Goal: Navigation & Orientation: Find specific page/section

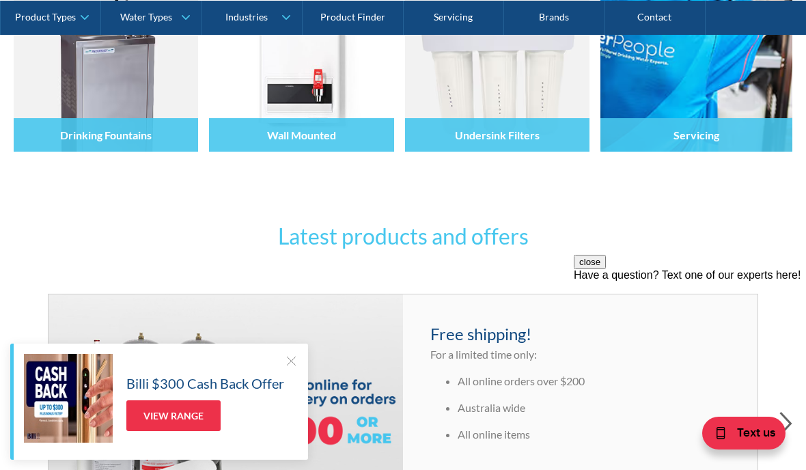
scroll to position [467, 0]
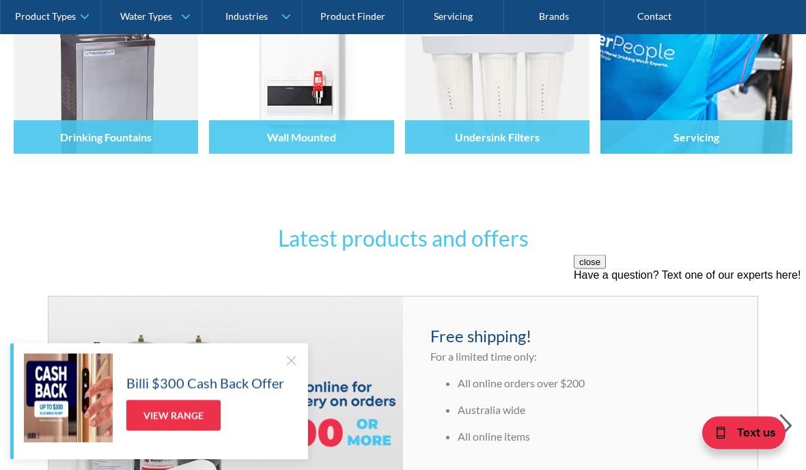
click at [92, 17] on link "Product Types" at bounding box center [51, 17] width 100 height 34
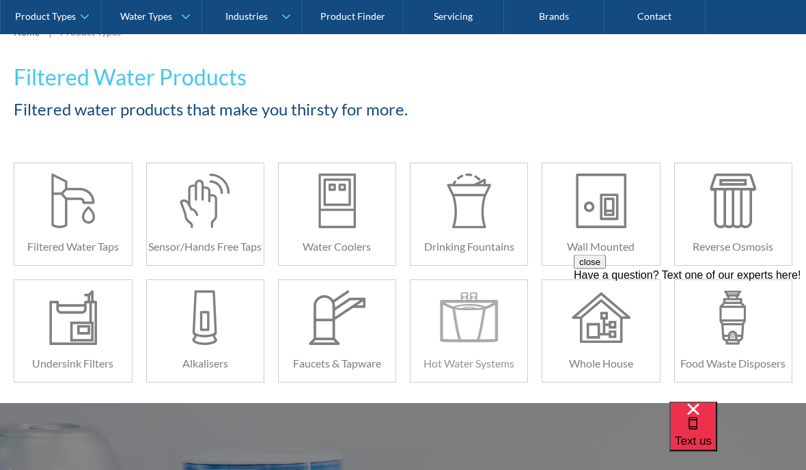
scroll to position [208, 0]
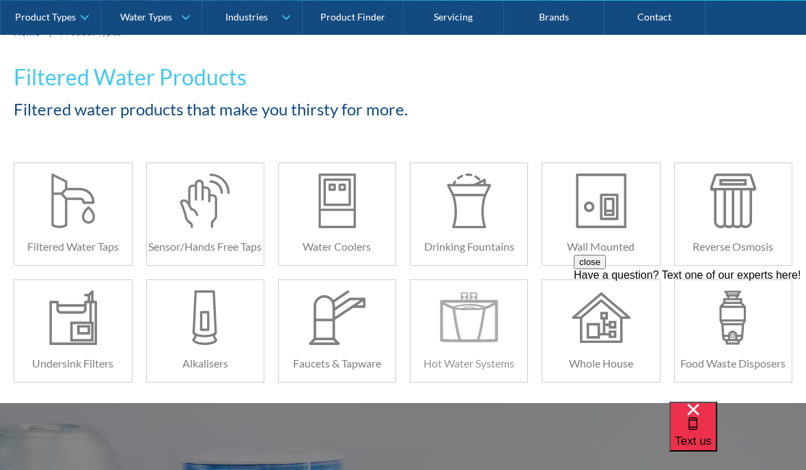
click at [480, 341] on div at bounding box center [469, 317] width 59 height 55
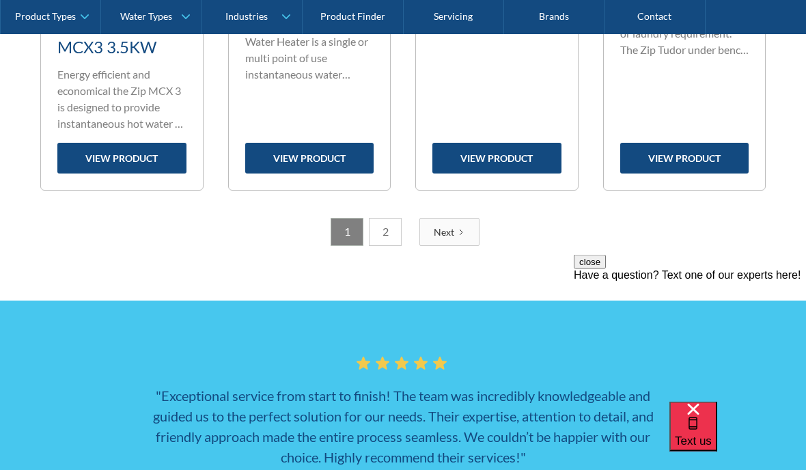
click at [459, 247] on link "Next" at bounding box center [450, 233] width 60 height 28
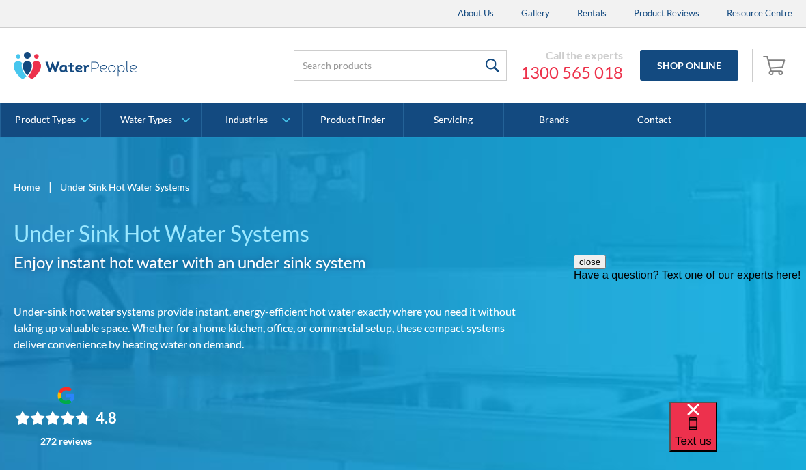
click at [85, 125] on link "Product Types" at bounding box center [51, 120] width 100 height 34
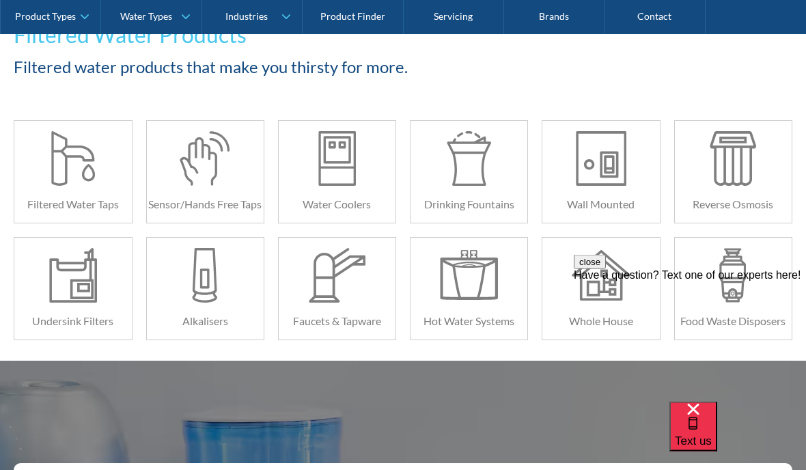
scroll to position [251, 0]
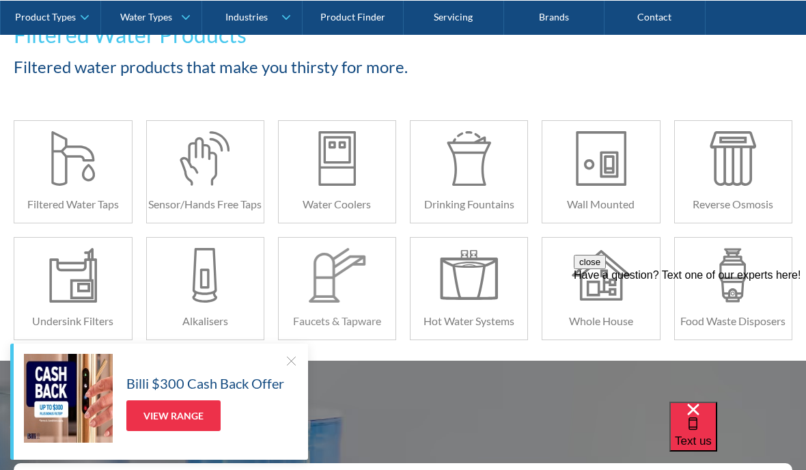
click at [333, 294] on div at bounding box center [337, 275] width 59 height 55
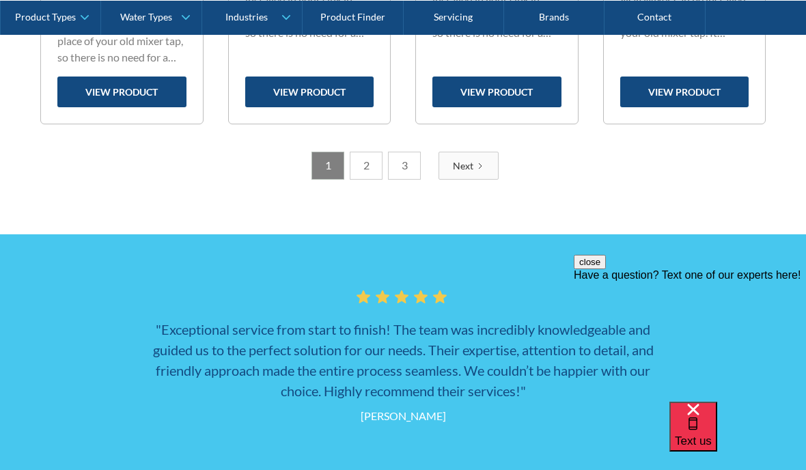
scroll to position [2160, 0]
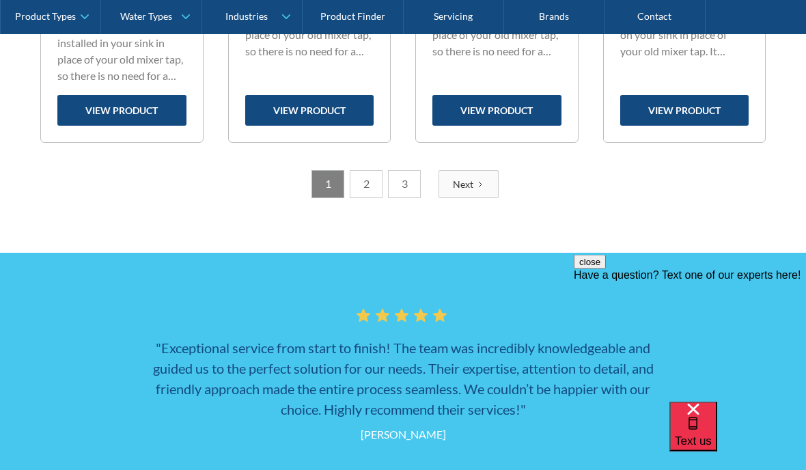
click at [365, 182] on link "2" at bounding box center [366, 185] width 33 height 28
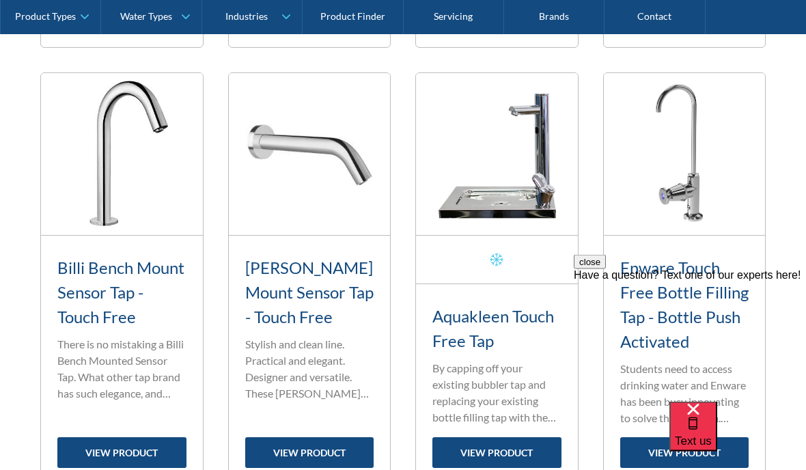
scroll to position [959, 0]
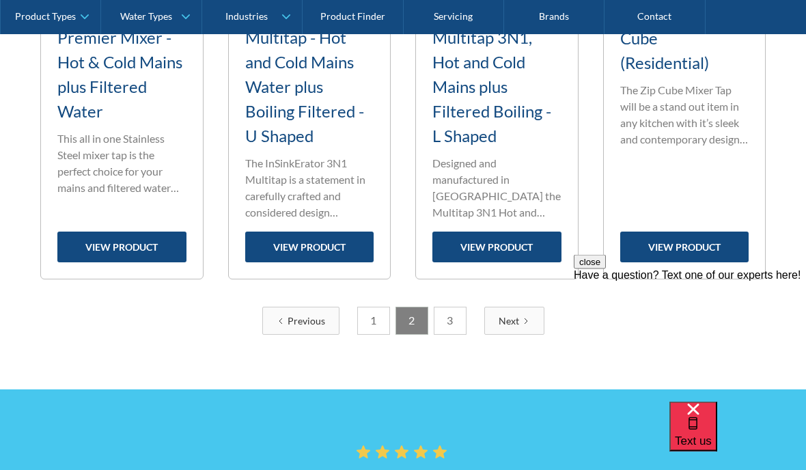
click at [447, 317] on link "3" at bounding box center [450, 322] width 33 height 28
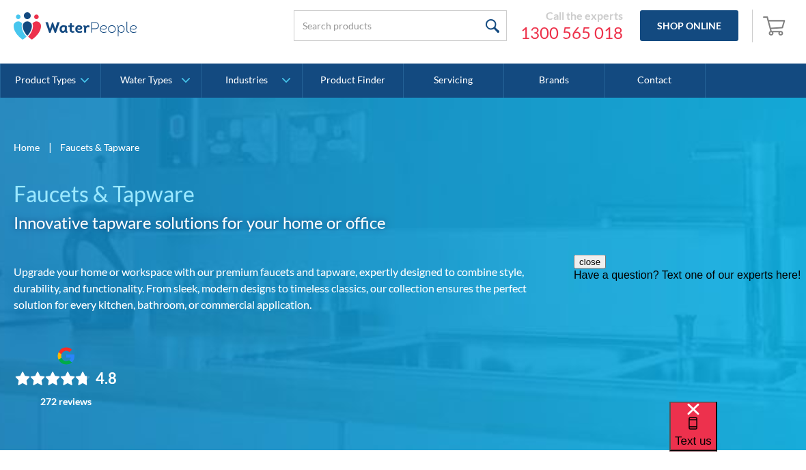
scroll to position [0, 0]
